Goal: Task Accomplishment & Management: Use online tool/utility

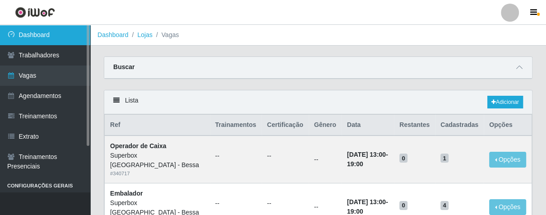
click at [44, 33] on link "Dashboard" at bounding box center [45, 35] width 90 height 20
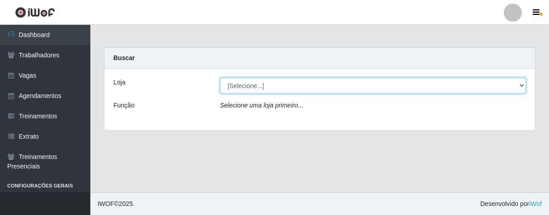
click at [256, 84] on select "[Selecione...] Superbox [GEOGRAPHIC_DATA] - Bessa" at bounding box center [373, 86] width 306 height 16
select select "206"
click at [220, 78] on select "[Selecione...] Superbox [GEOGRAPHIC_DATA] - Bessa" at bounding box center [373, 86] width 306 height 16
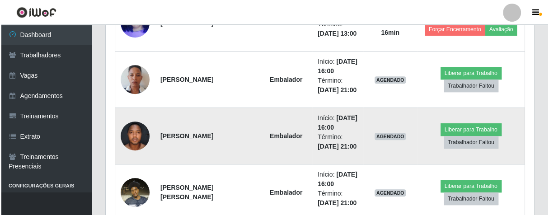
scroll to position [502, 0]
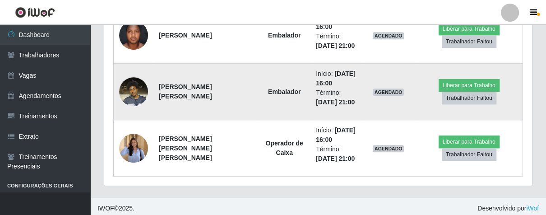
click at [134, 89] on img at bounding box center [133, 91] width 29 height 38
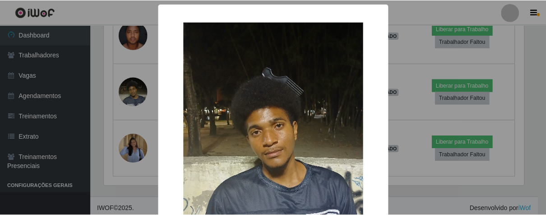
scroll to position [100, 0]
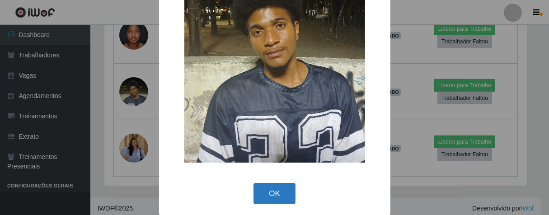
click at [269, 191] on button "OK" at bounding box center [274, 193] width 42 height 21
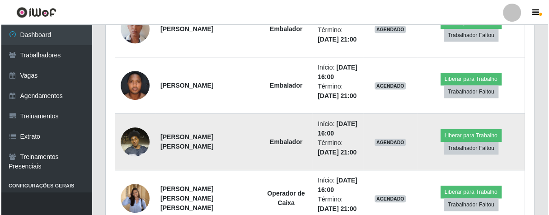
scroll to position [401, 0]
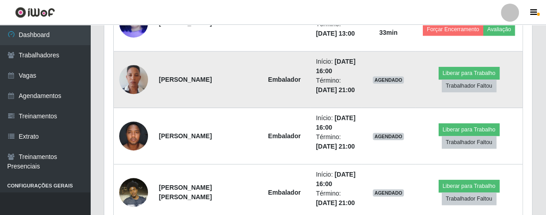
click at [128, 74] on img at bounding box center [133, 79] width 29 height 51
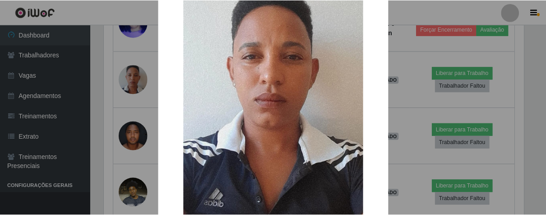
scroll to position [185, 0]
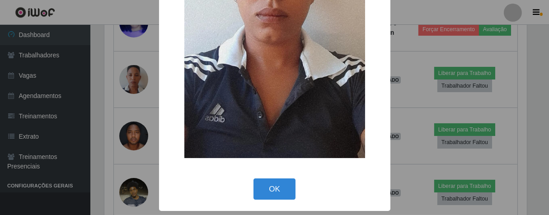
drag, startPoint x: 277, startPoint y: 194, endPoint x: 260, endPoint y: 146, distance: 50.4
click at [277, 193] on button "OK" at bounding box center [274, 188] width 42 height 21
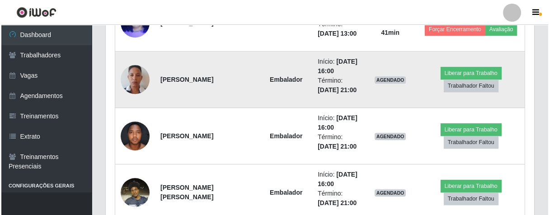
scroll to position [351, 0]
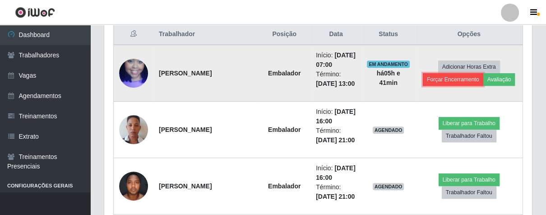
click at [449, 79] on button "Forçar Encerramento" at bounding box center [453, 79] width 60 height 13
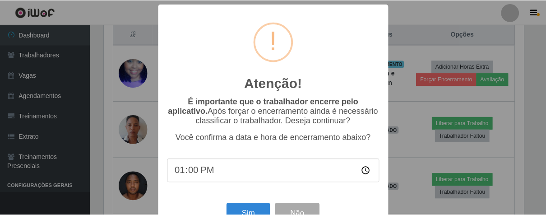
scroll to position [31, 0]
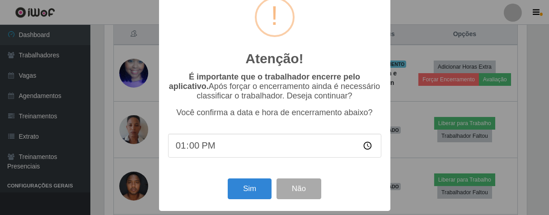
click at [188, 148] on input "13:00" at bounding box center [274, 146] width 213 height 24
type input "13:15"
click at [256, 189] on button "Sim" at bounding box center [250, 188] width 44 height 21
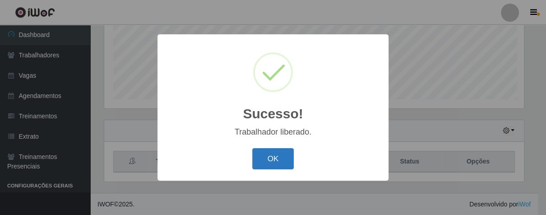
scroll to position [187, 423]
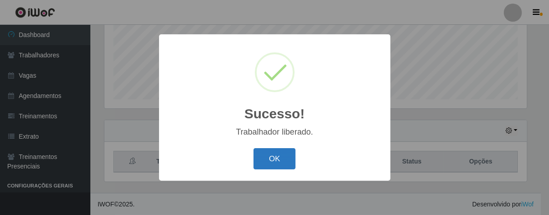
click at [292, 150] on button "OK" at bounding box center [274, 158] width 42 height 21
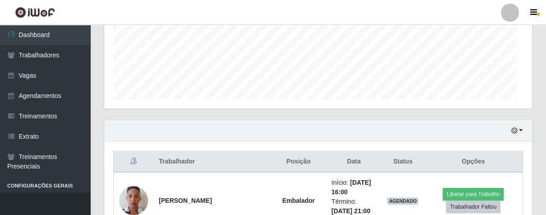
scroll to position [187, 428]
